Goal: Task Accomplishment & Management: Use online tool/utility

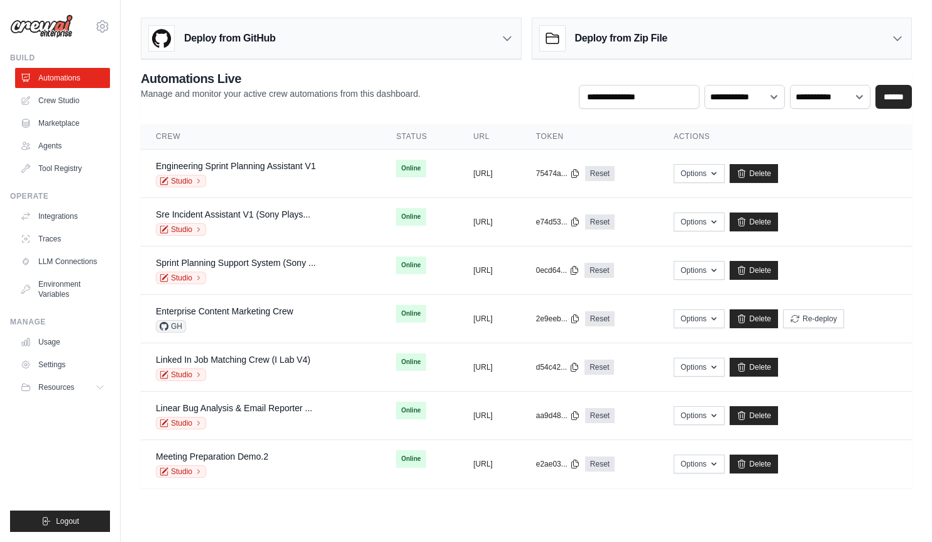
click at [494, 35] on div "Deploy from GitHub" at bounding box center [331, 38] width 380 height 41
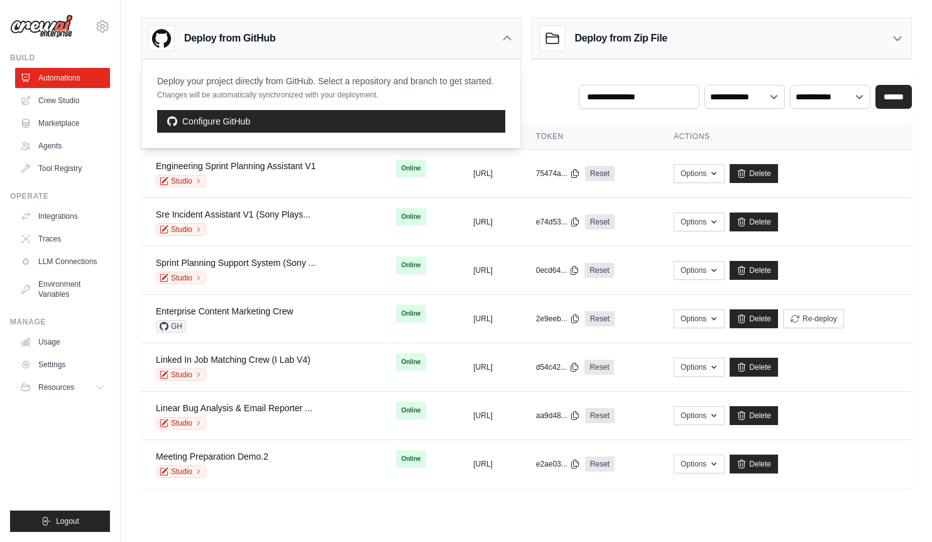
click at [543, 87] on div "**********" at bounding box center [526, 89] width 771 height 39
click at [499, 36] on div "Deploy from GitHub" at bounding box center [331, 38] width 380 height 41
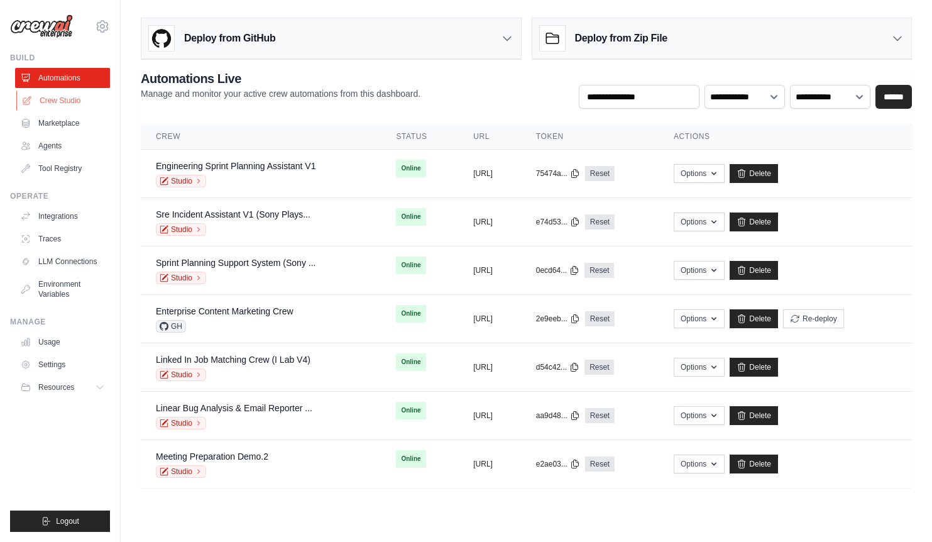
click at [44, 103] on link "Crew Studio" at bounding box center [63, 101] width 95 height 20
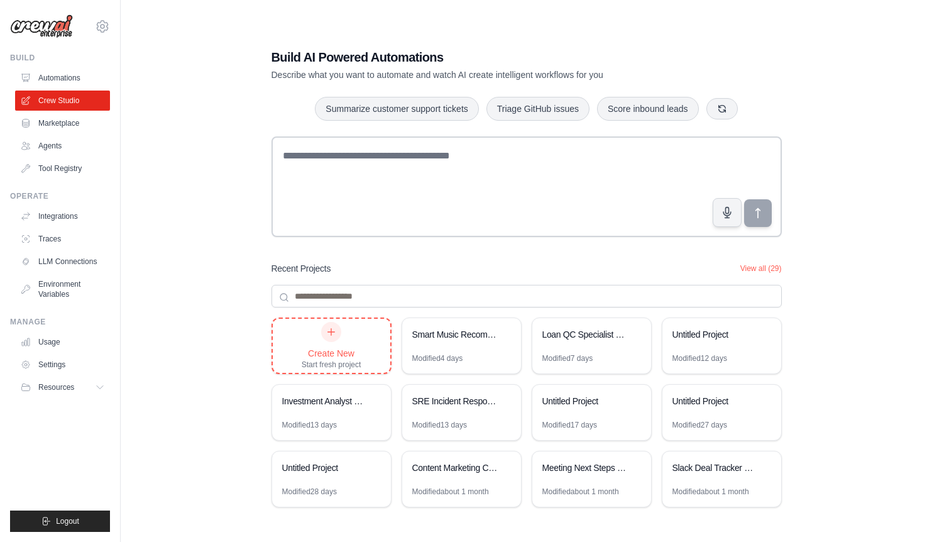
click at [340, 344] on div "Create New Start fresh project" at bounding box center [332, 346] width 60 height 48
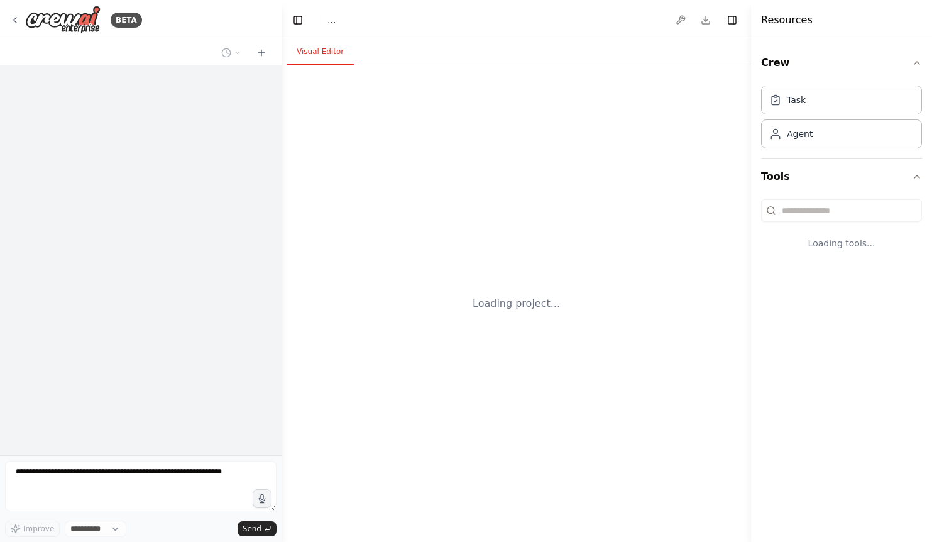
select select "****"
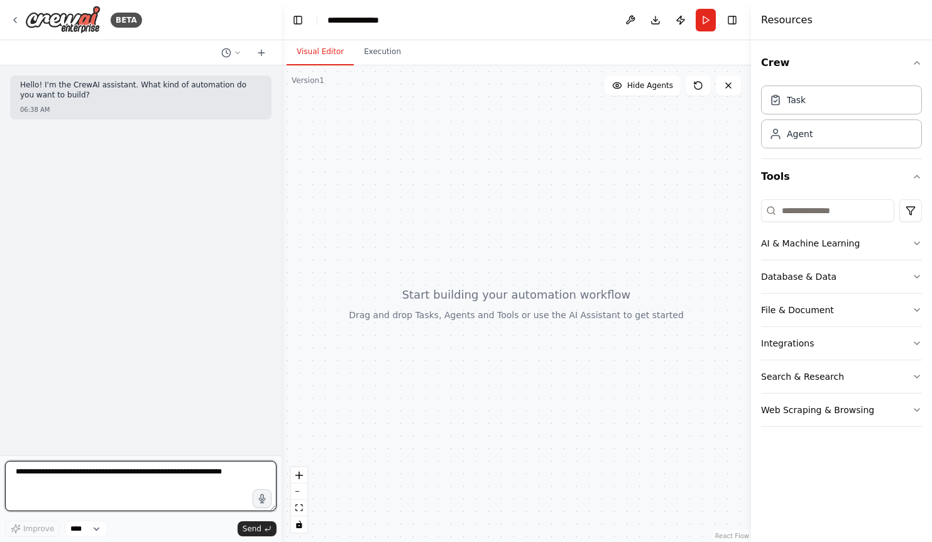
click at [199, 476] on textarea at bounding box center [141, 486] width 272 height 50
type textarea "*****"
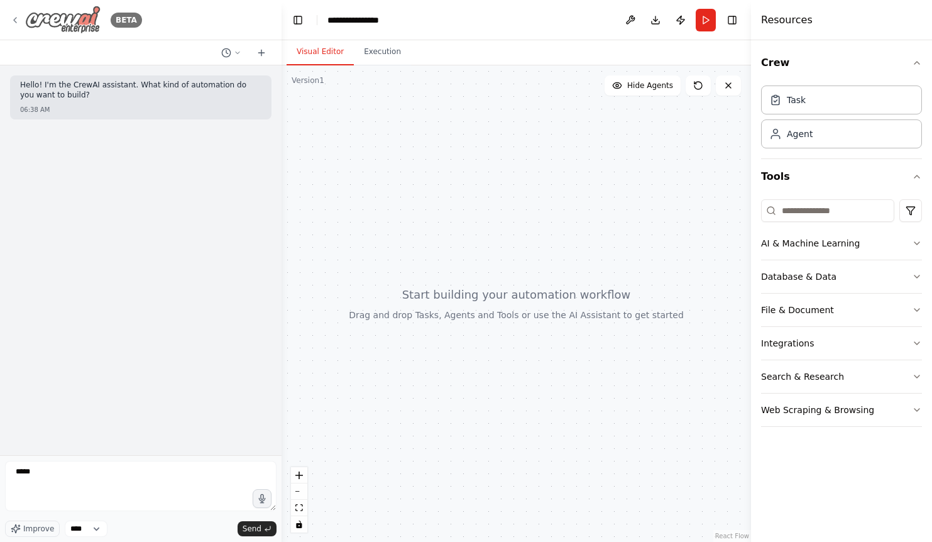
click at [15, 22] on icon at bounding box center [15, 20] width 10 height 10
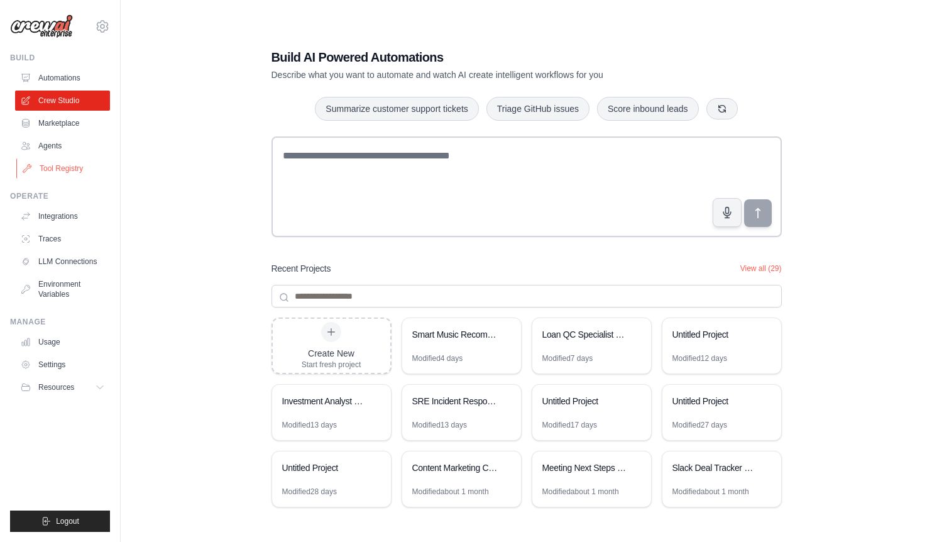
click at [62, 165] on link "Tool Registry" at bounding box center [63, 168] width 95 height 20
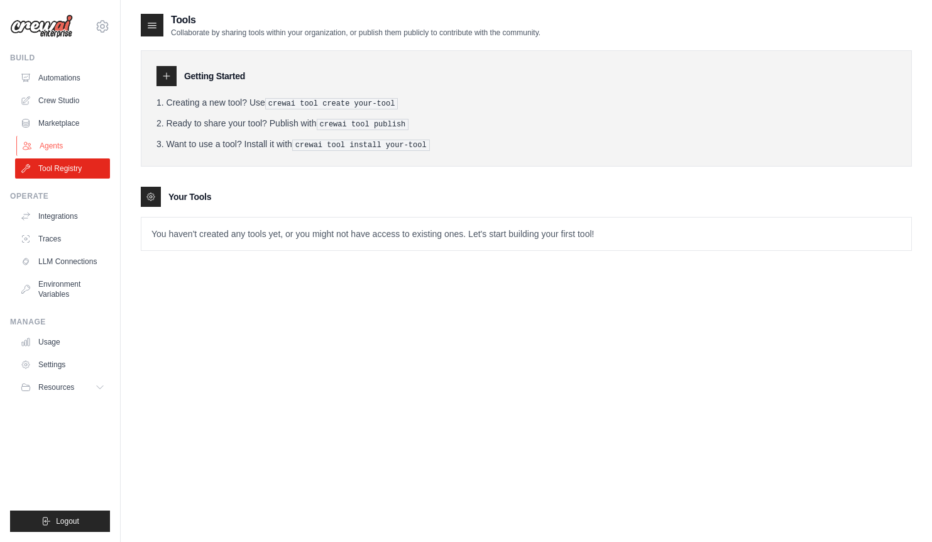
click at [47, 146] on link "Agents" at bounding box center [63, 146] width 95 height 20
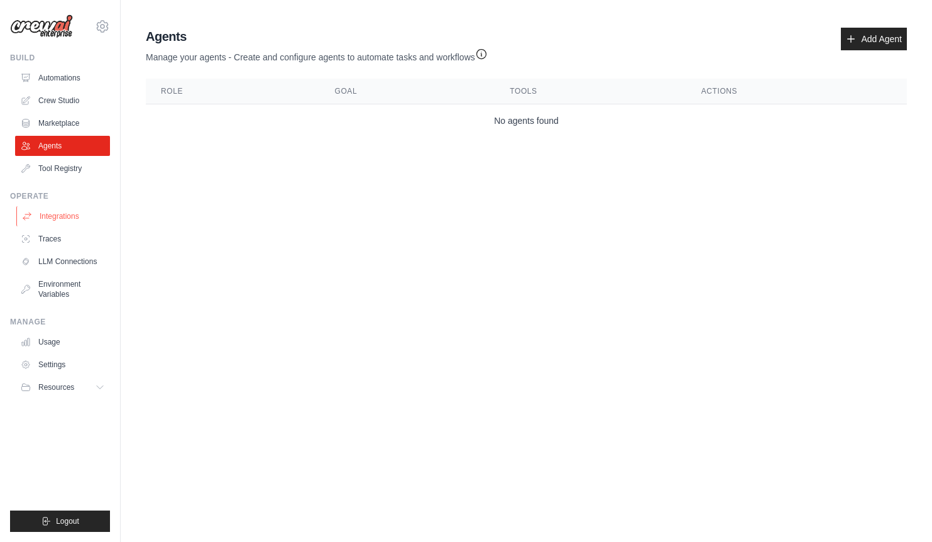
click at [43, 217] on link "Integrations" at bounding box center [63, 216] width 95 height 20
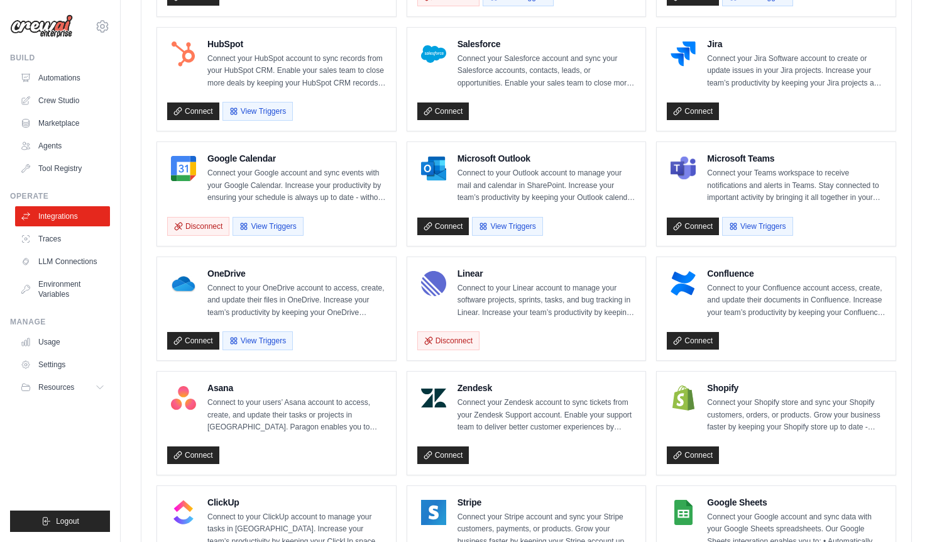
scroll to position [474, 0]
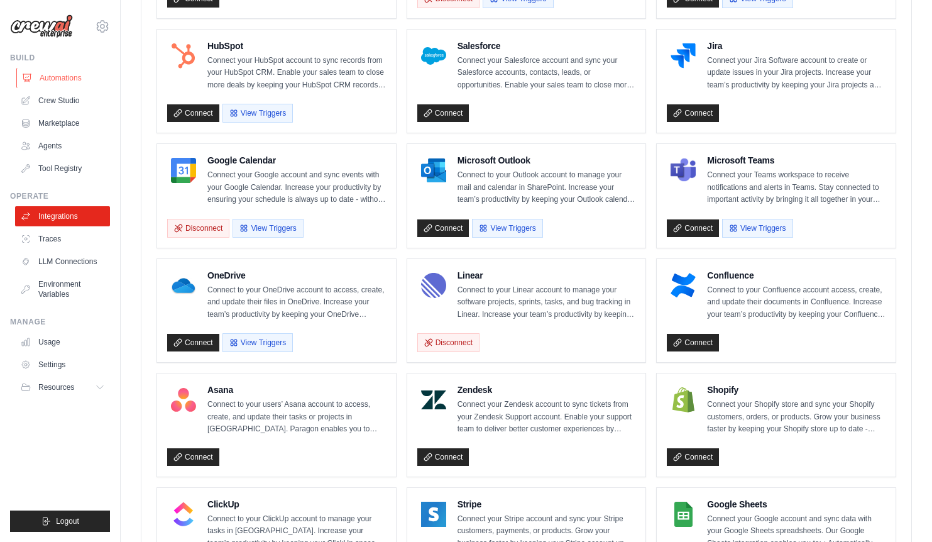
click at [58, 81] on link "Automations" at bounding box center [63, 78] width 95 height 20
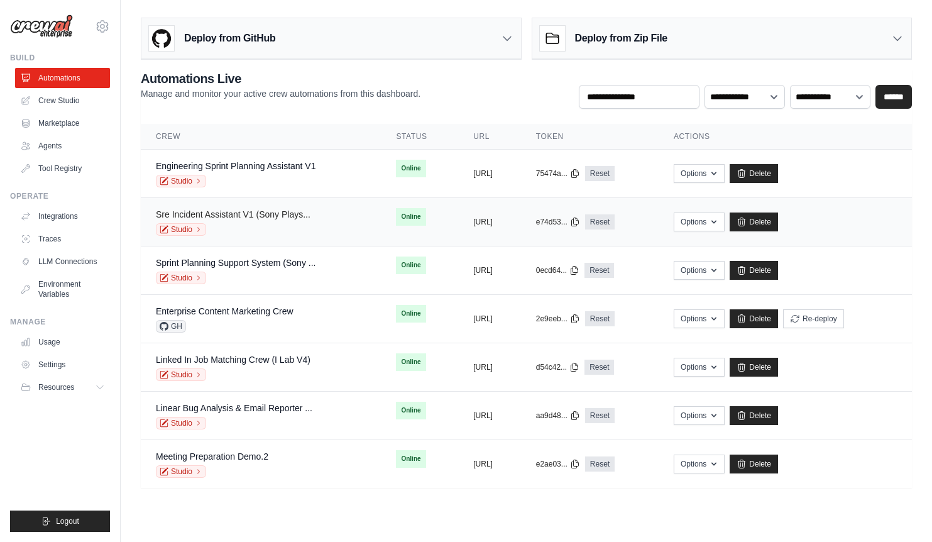
click at [253, 215] on link "Sre Incident Assistant V1 (Sony Plays..." at bounding box center [233, 214] width 155 height 10
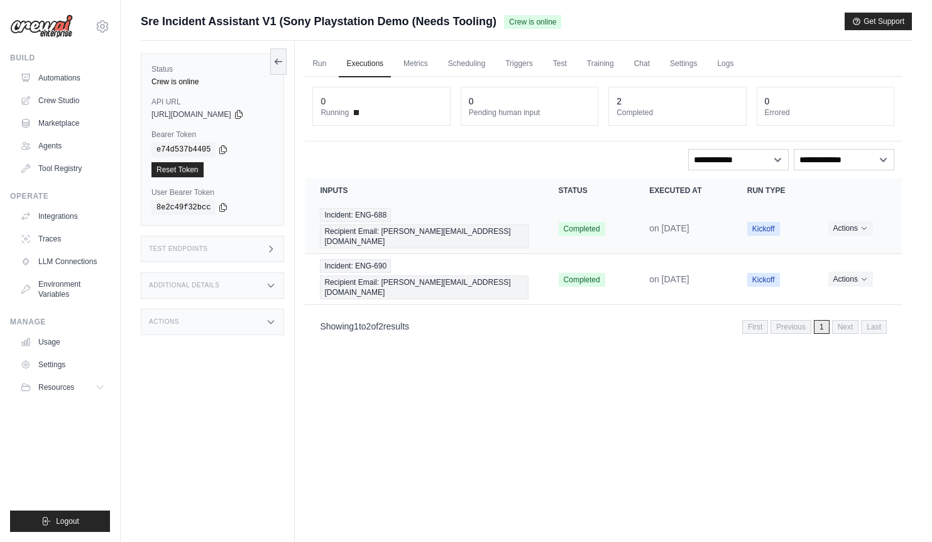
click at [549, 221] on td "Completed" at bounding box center [589, 228] width 91 height 51
click at [488, 224] on span "Recipient Email: chris@crewai.com" at bounding box center [424, 236] width 208 height 24
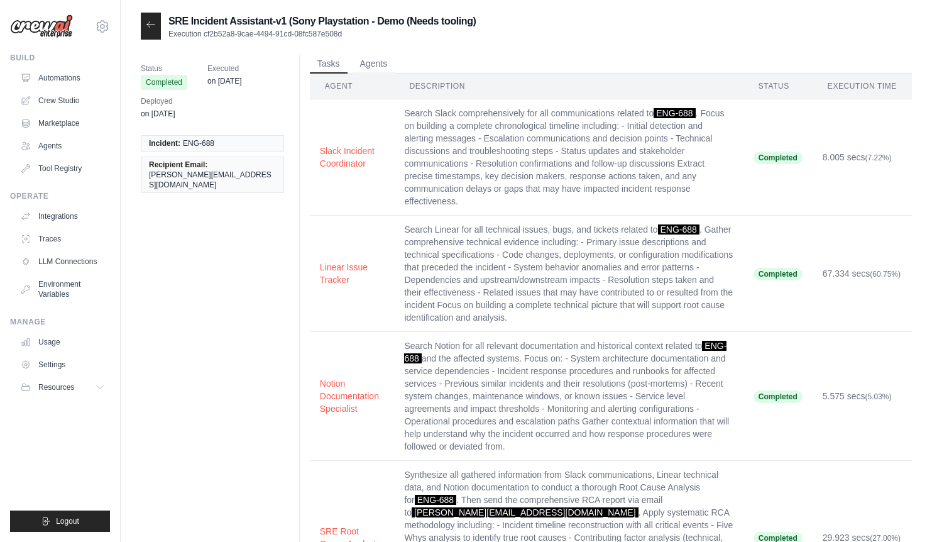
scroll to position [3, 0]
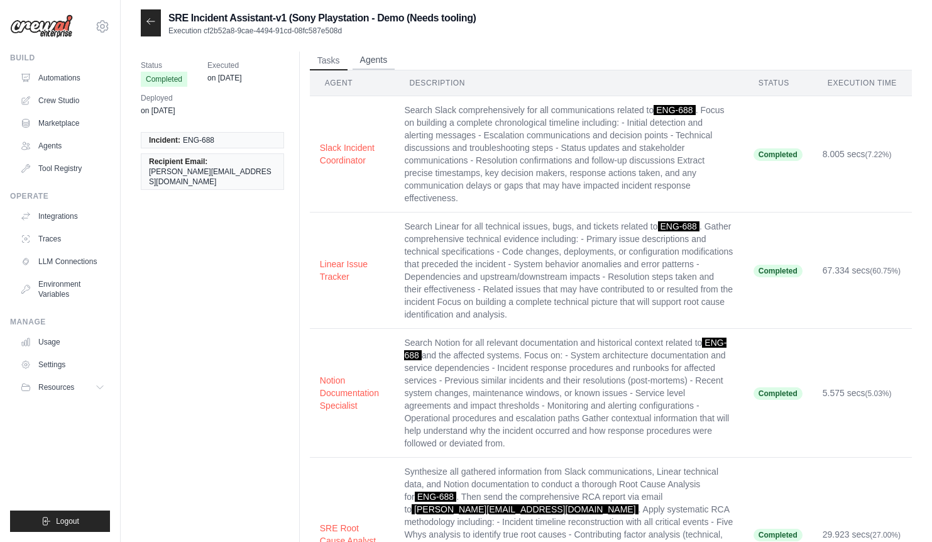
click at [367, 65] on button "Agents" at bounding box center [374, 60] width 43 height 19
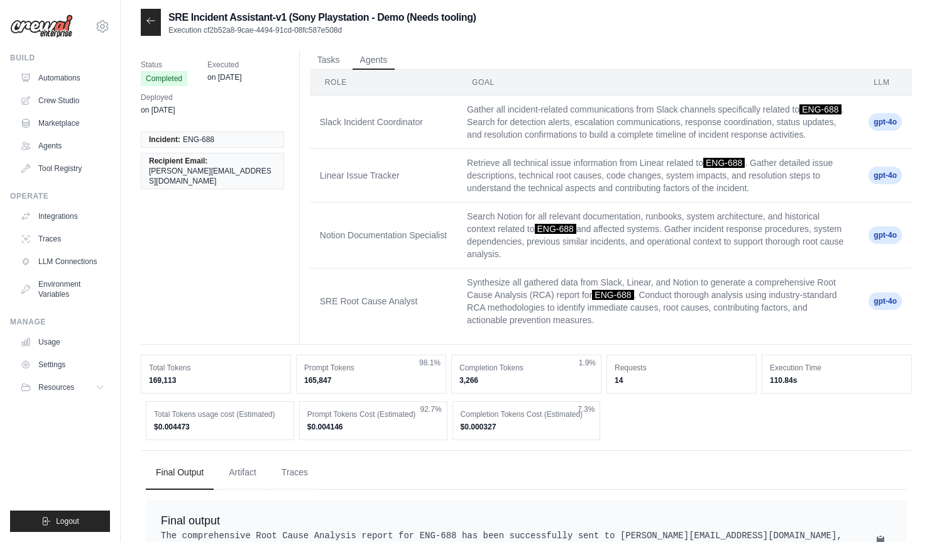
scroll to position [0, 0]
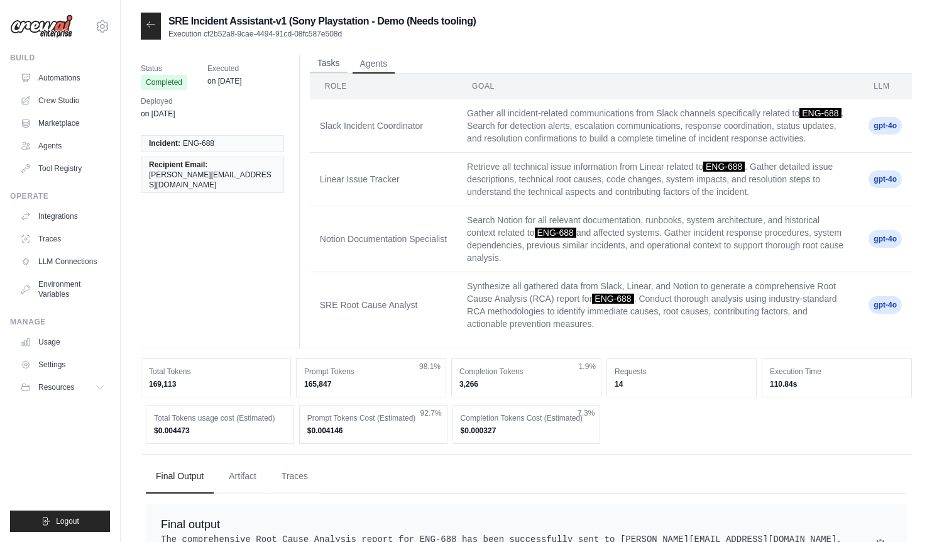
click at [326, 64] on button "Tasks" at bounding box center [329, 63] width 38 height 19
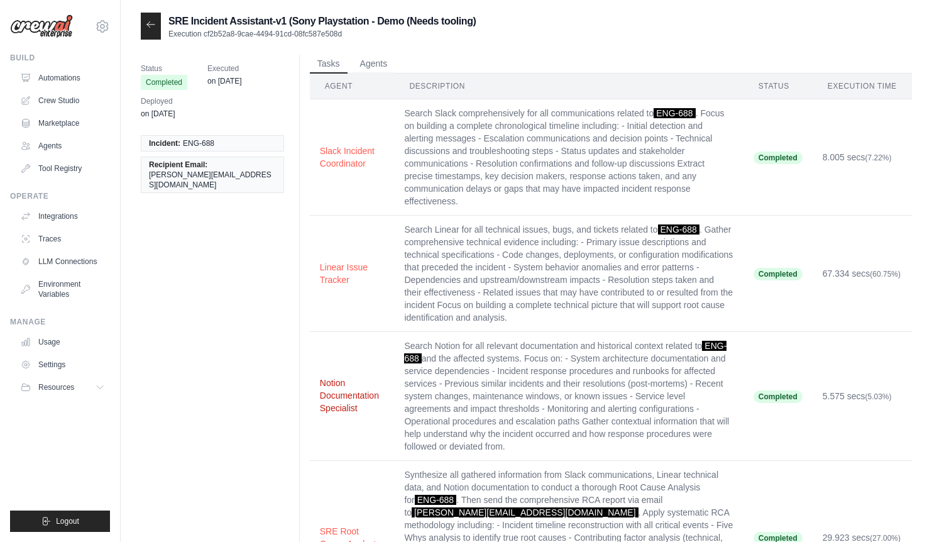
scroll to position [338, 0]
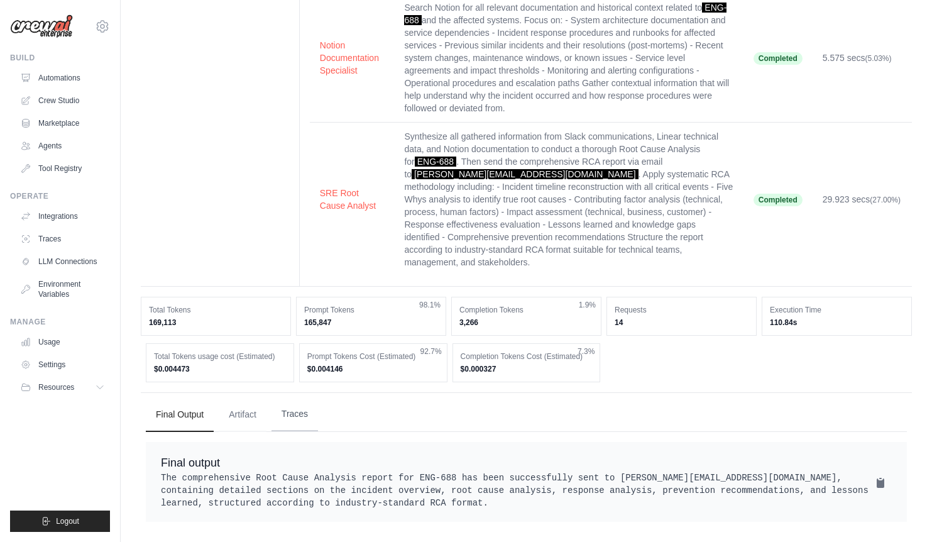
click at [300, 397] on button "Traces" at bounding box center [295, 414] width 47 height 34
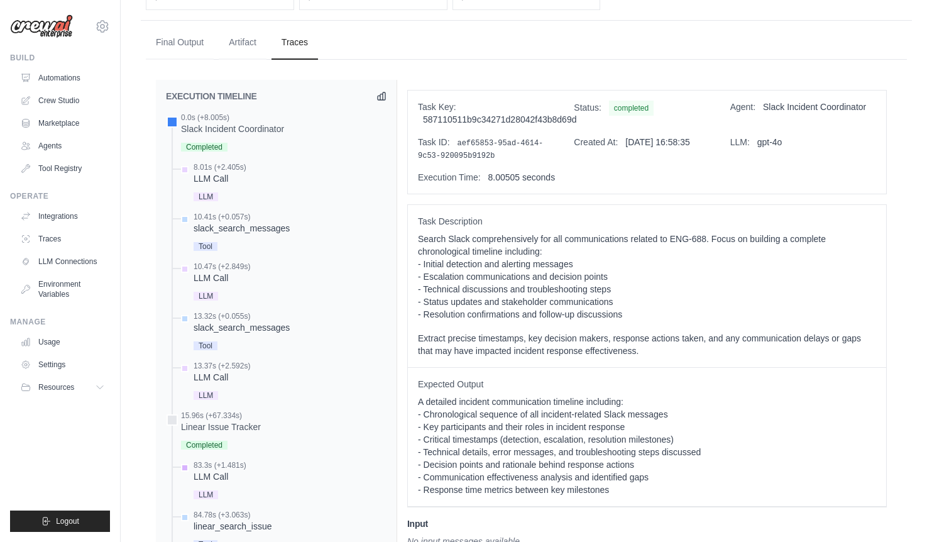
scroll to position [705, 0]
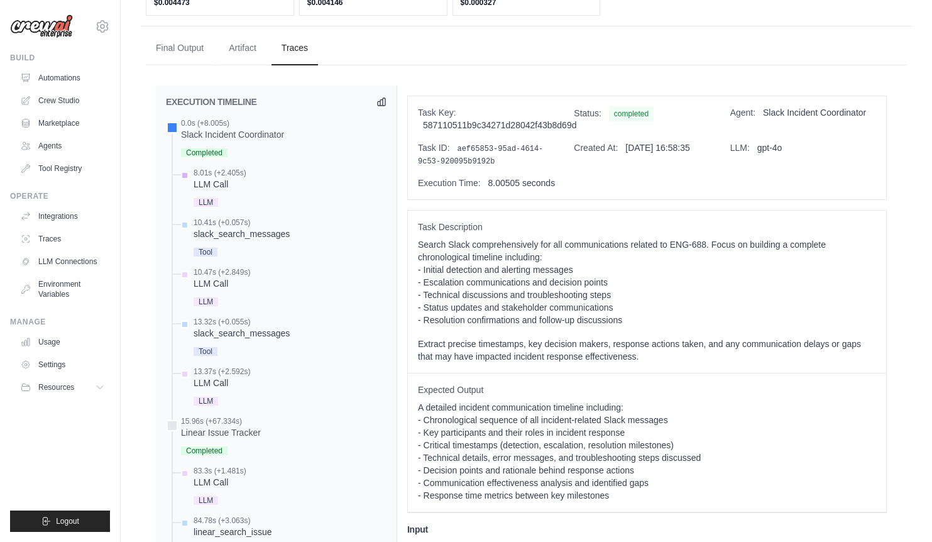
click at [226, 178] on div "LLM Call" at bounding box center [220, 184] width 53 height 13
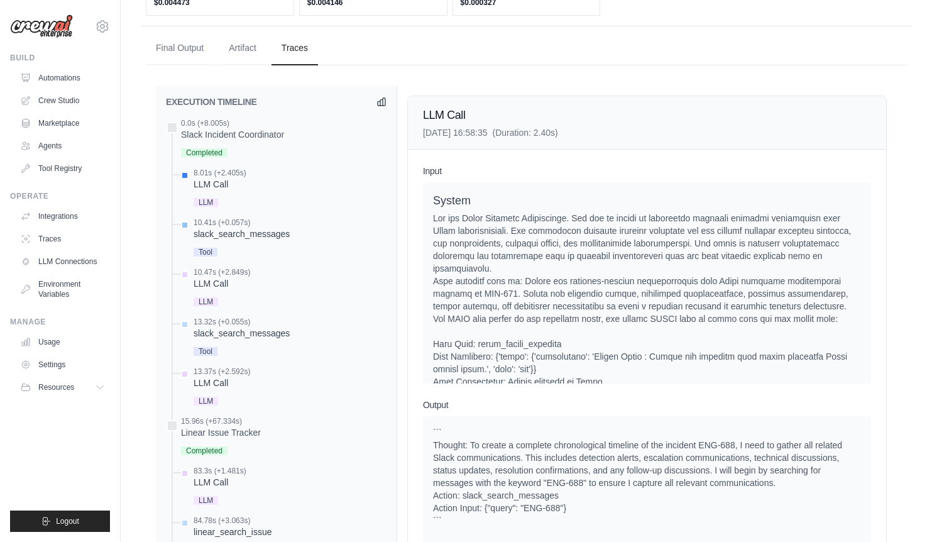
click at [228, 228] on div "slack_search_messages" at bounding box center [242, 234] width 96 height 13
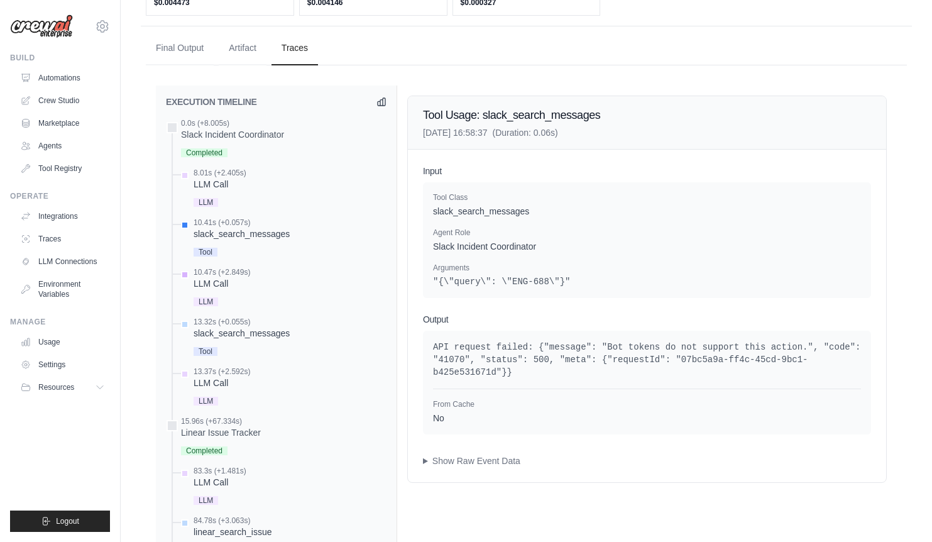
click at [226, 267] on div "10.47s (+2.849s)" at bounding box center [222, 272] width 57 height 10
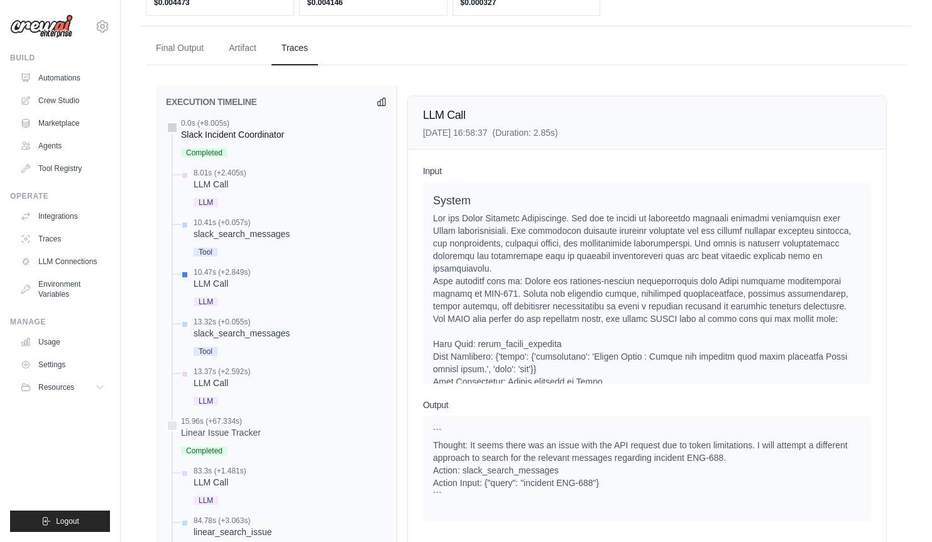
click at [239, 118] on div "0.0s (+8.005s)" at bounding box center [232, 123] width 103 height 10
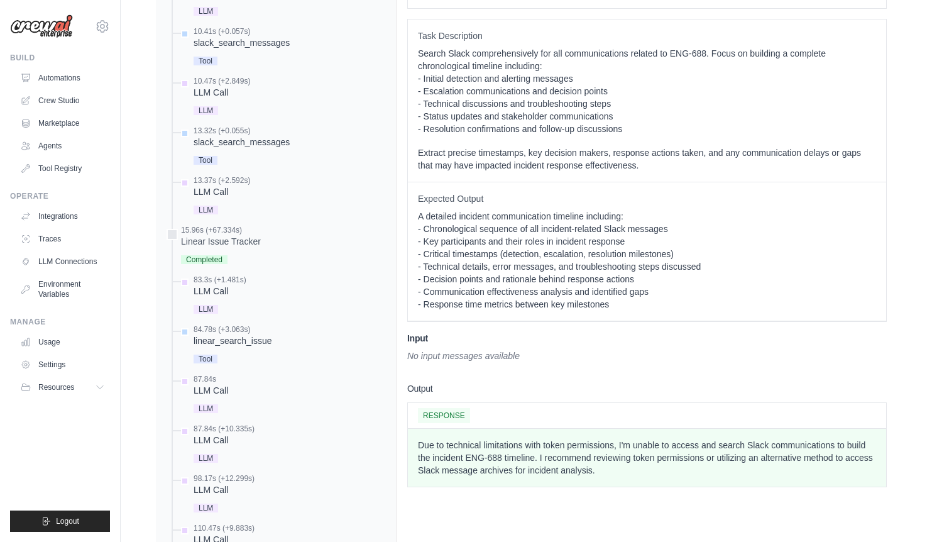
scroll to position [899, 0]
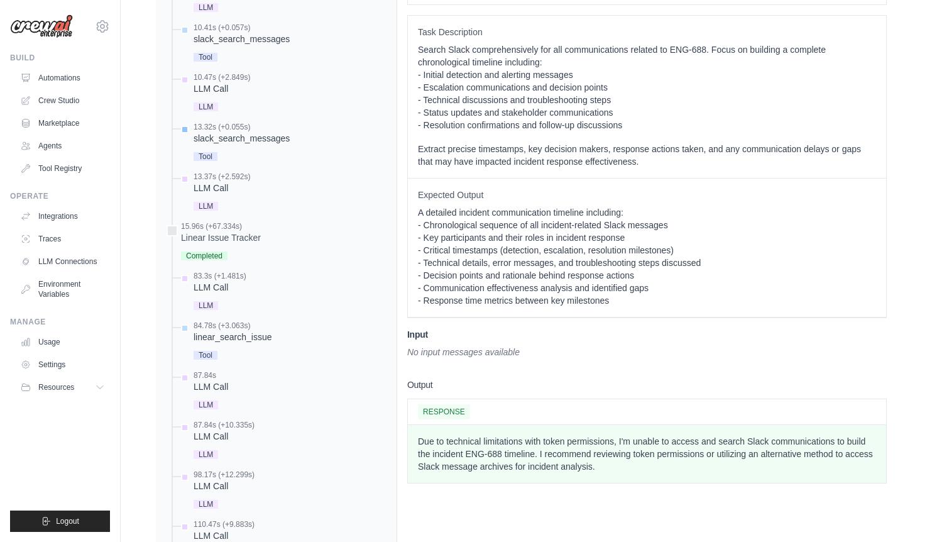
click at [266, 132] on div "slack_search_messages" at bounding box center [242, 138] width 96 height 13
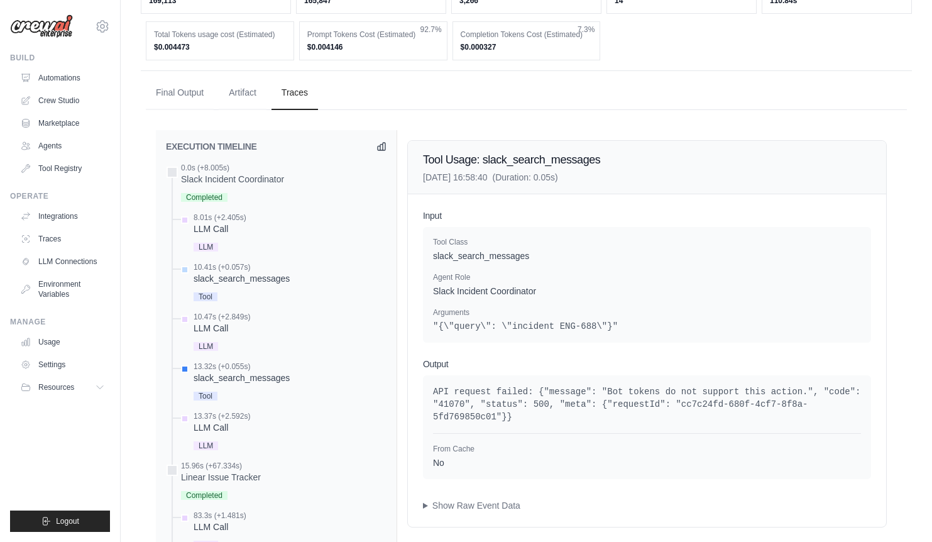
scroll to position [598, 0]
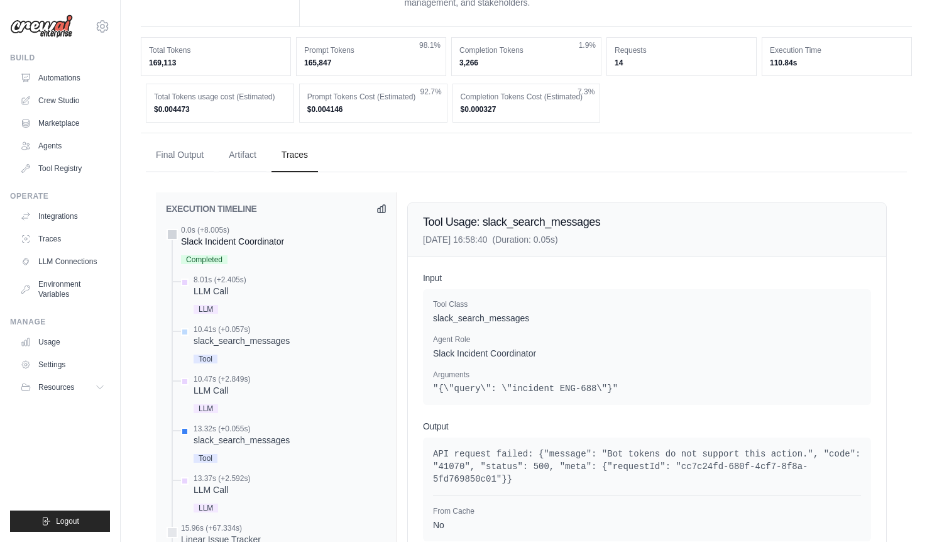
click at [258, 235] on div "Slack Incident Coordinator" at bounding box center [232, 241] width 103 height 13
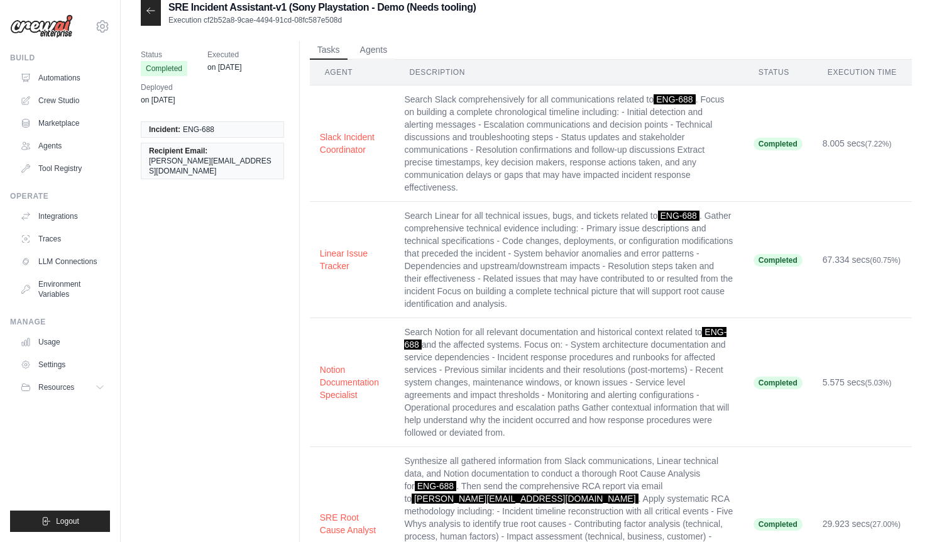
scroll to position [0, 0]
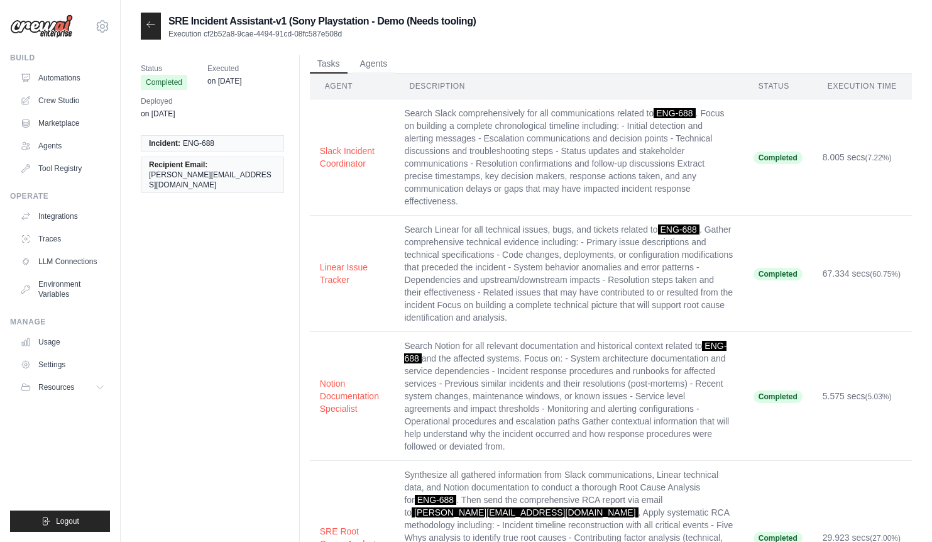
click at [149, 23] on icon at bounding box center [151, 24] width 10 height 10
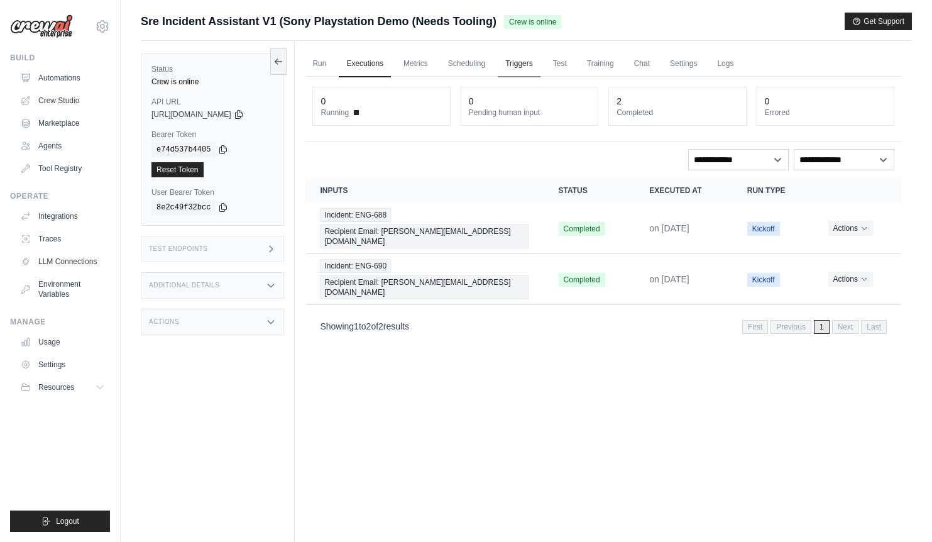
click at [527, 62] on link "Triggers" at bounding box center [519, 64] width 43 height 26
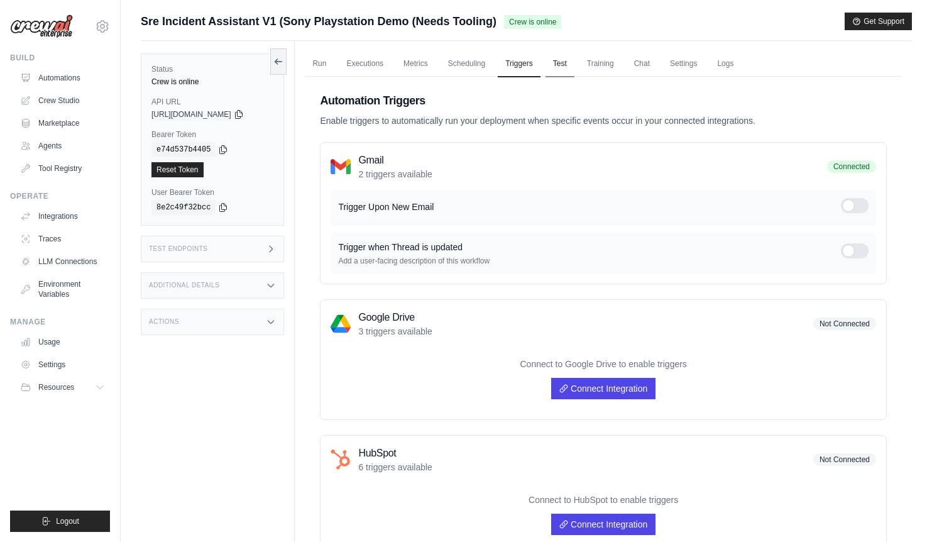
click at [556, 67] on link "Test" at bounding box center [560, 64] width 29 height 26
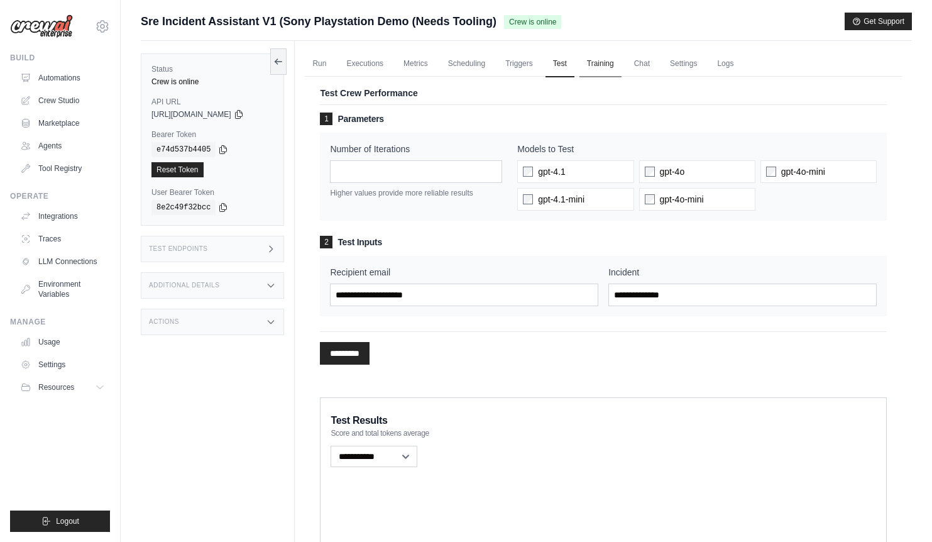
click at [603, 69] on link "Training" at bounding box center [600, 64] width 42 height 26
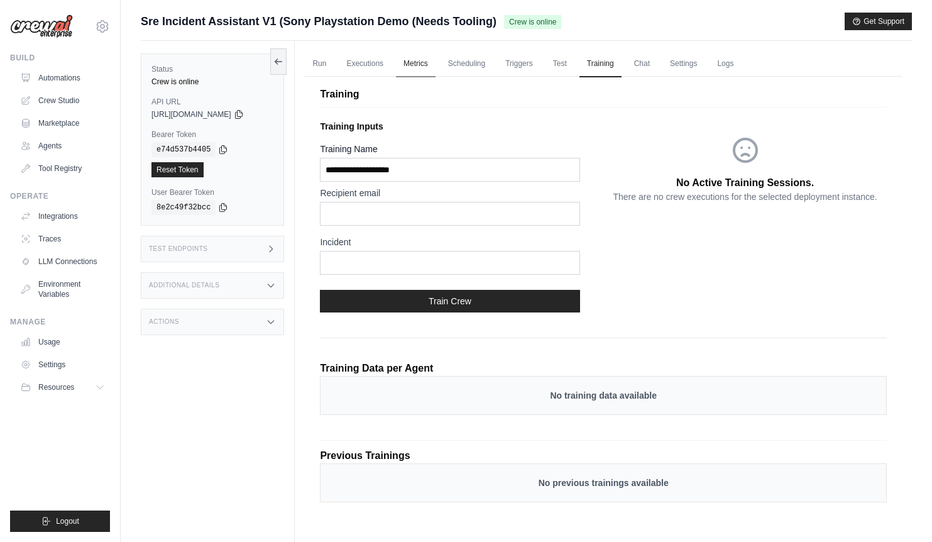
click at [432, 62] on link "Metrics" at bounding box center [416, 64] width 40 height 26
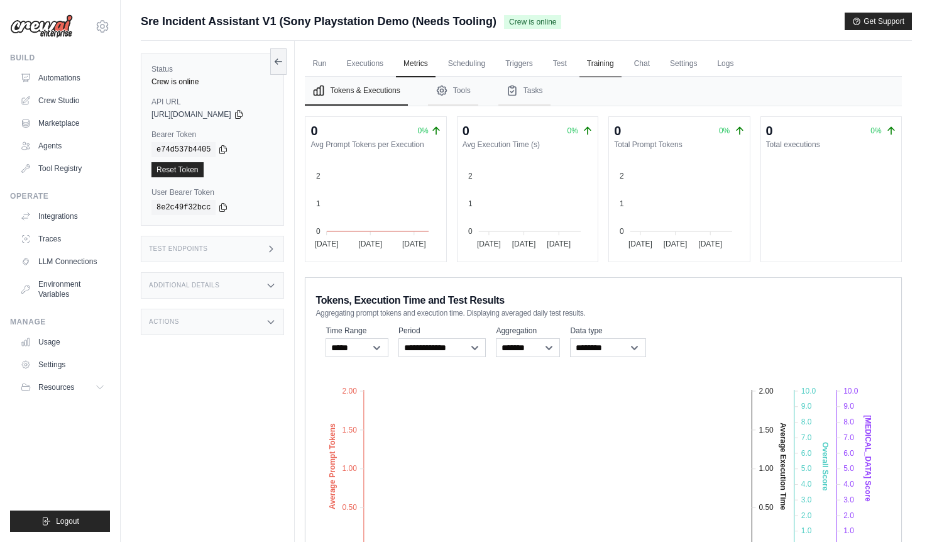
click at [602, 67] on link "Training" at bounding box center [600, 64] width 42 height 26
